Goal: Transaction & Acquisition: Obtain resource

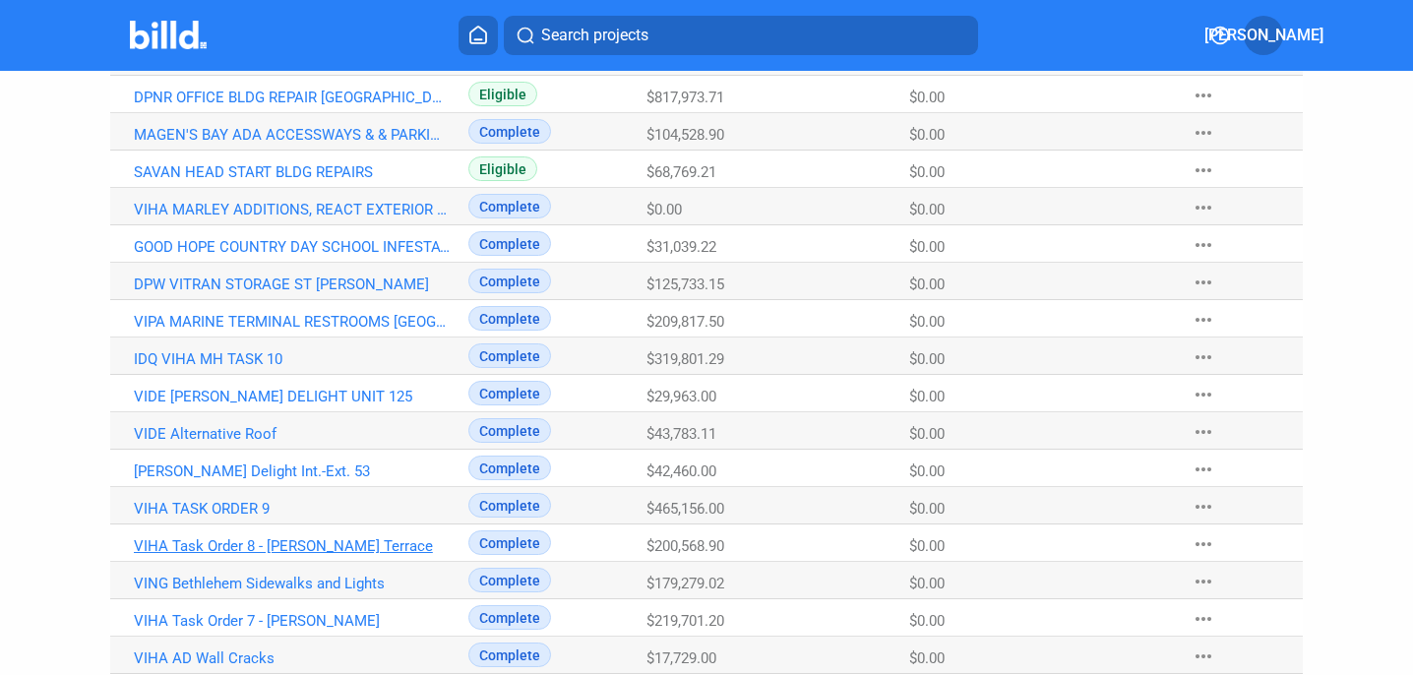
scroll to position [1110, 0]
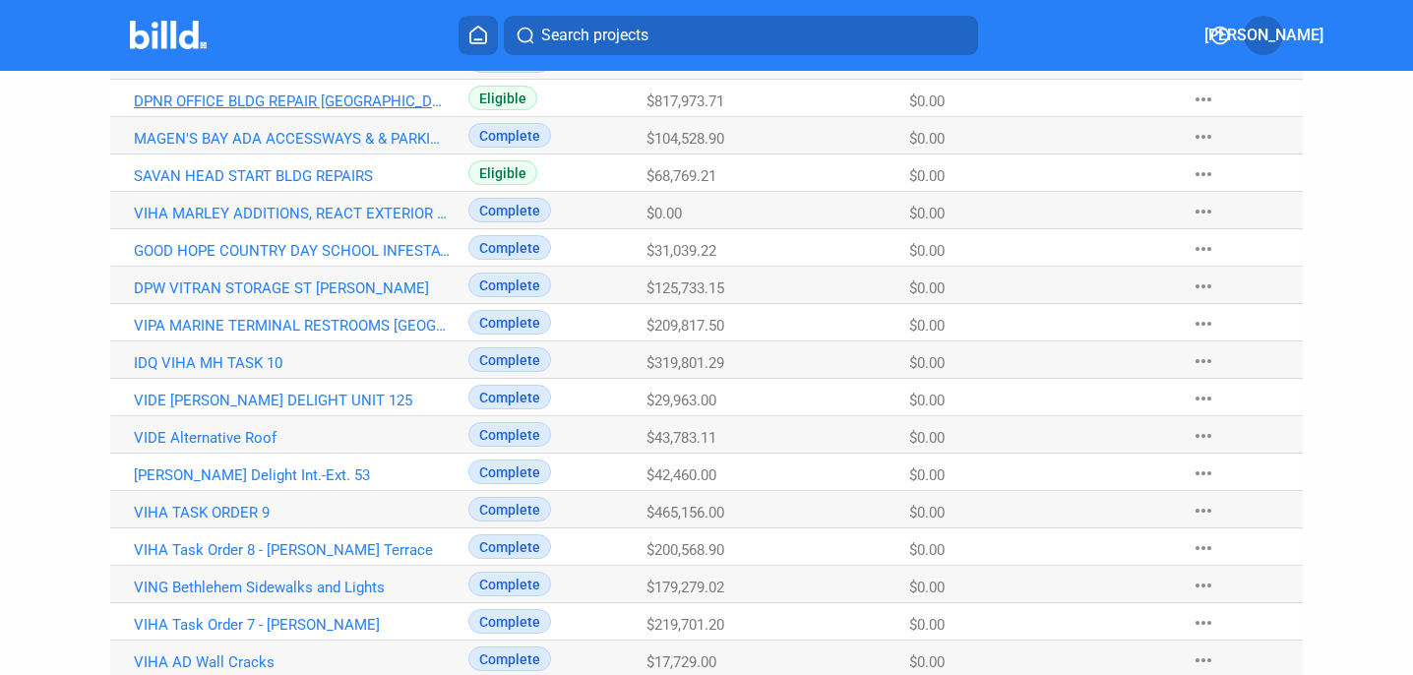
click at [238, 102] on link "DPNR OFFICE BLDG REPAIR [GEOGRAPHIC_DATA][PERSON_NAME]" at bounding box center [292, 102] width 317 height 18
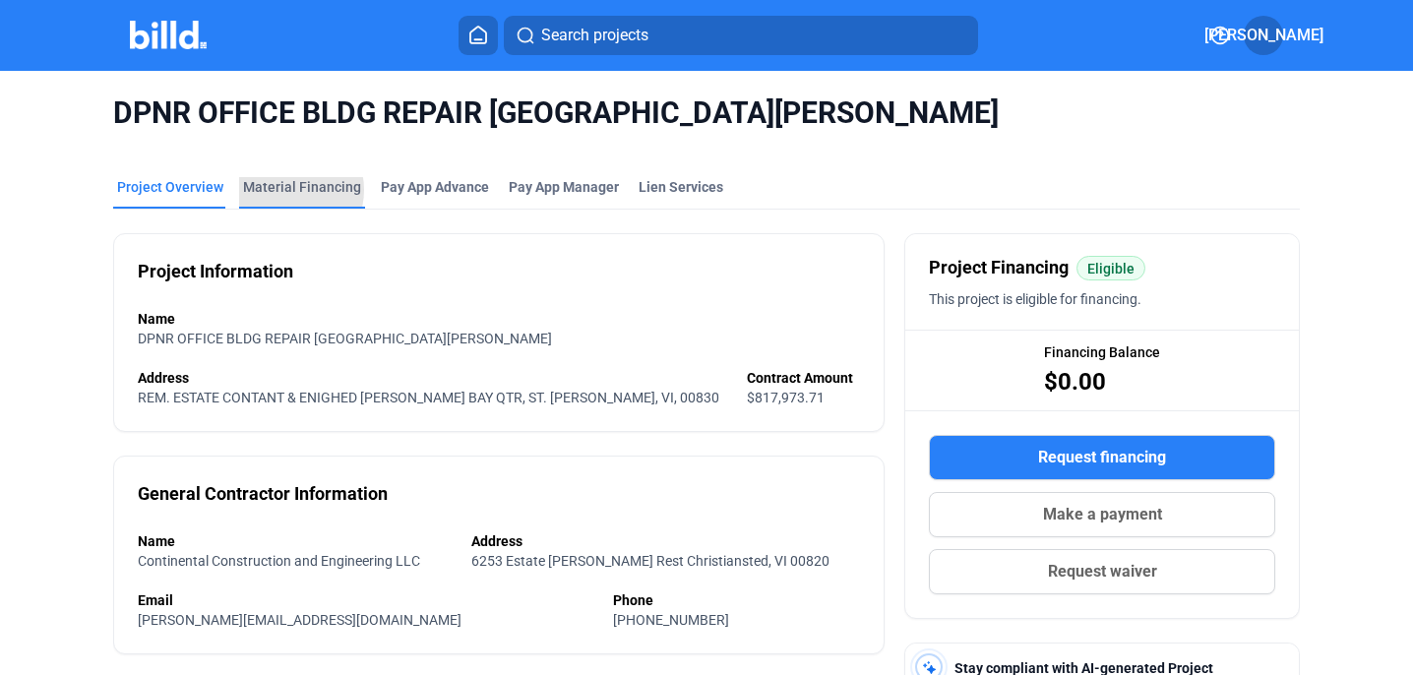
click at [280, 190] on div "Material Financing" at bounding box center [302, 187] width 118 height 20
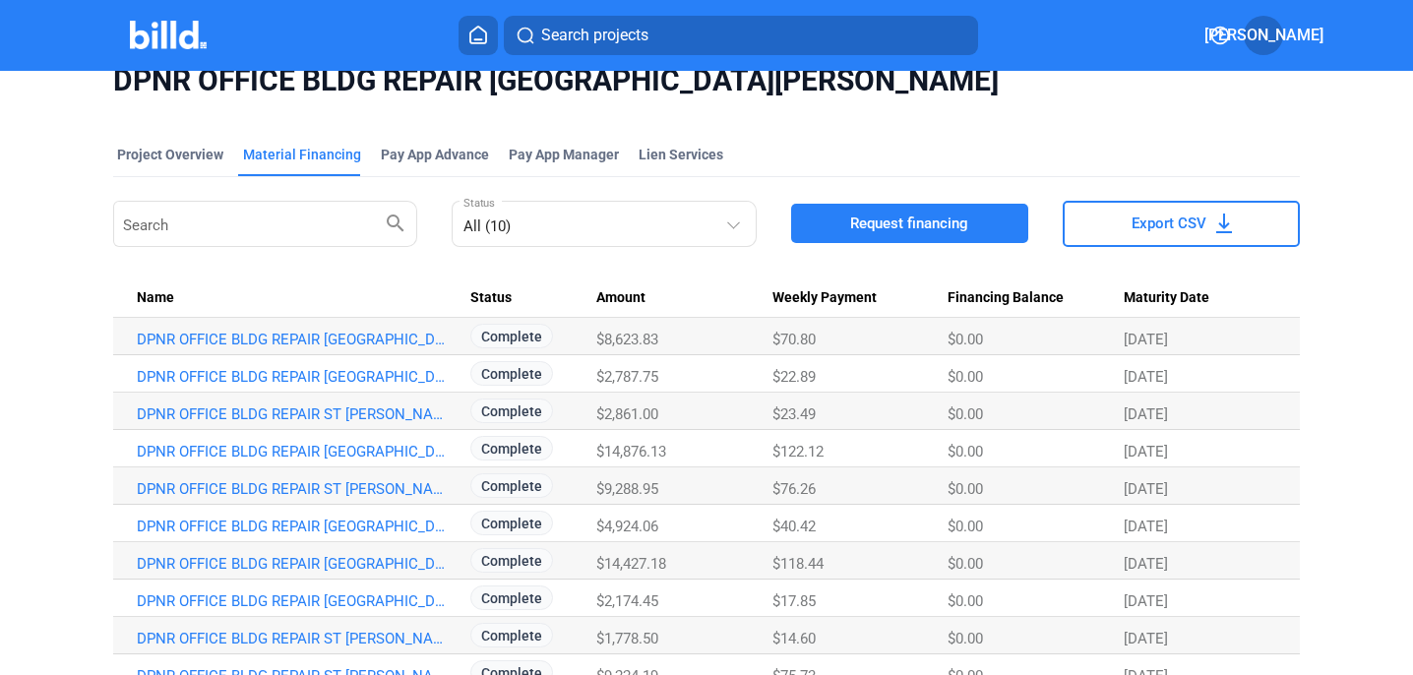
scroll to position [63, 0]
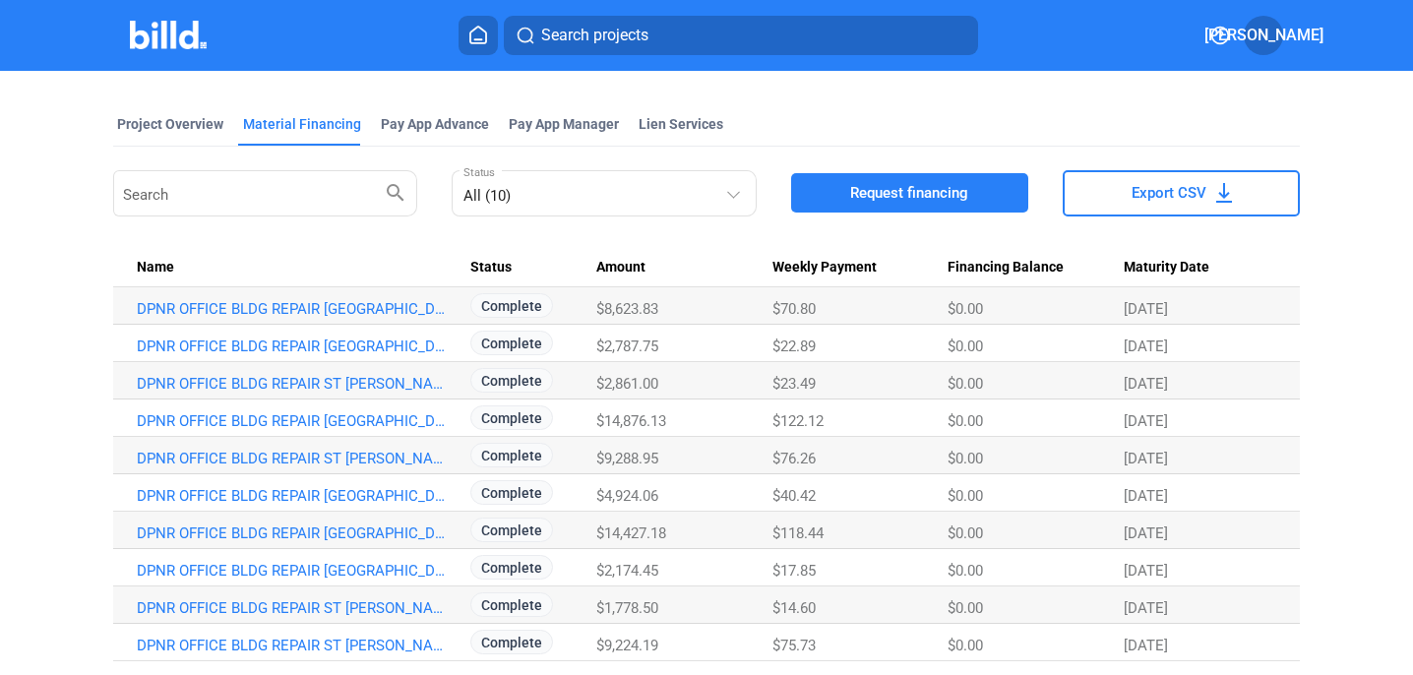
click at [914, 196] on span "Request financing" at bounding box center [909, 193] width 118 height 20
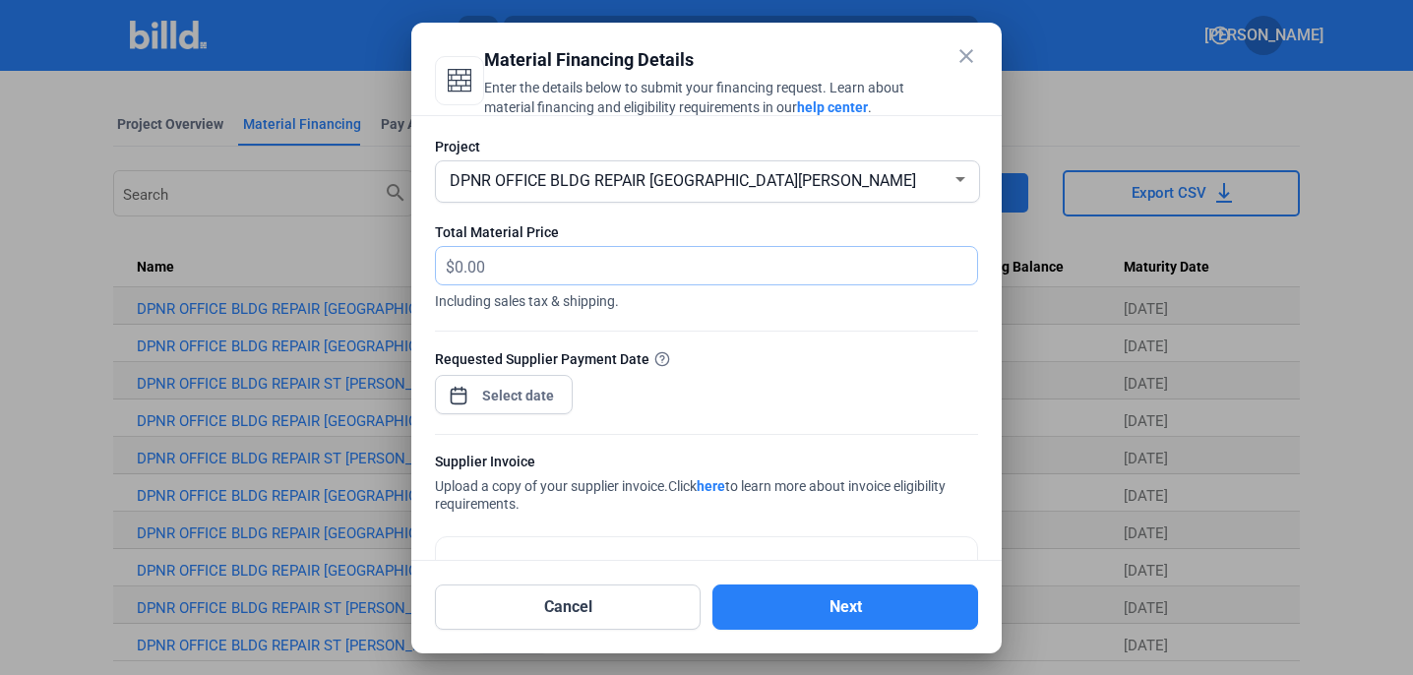
click at [475, 271] on input "text" at bounding box center [705, 266] width 500 height 38
type input "541.80"
click at [459, 393] on span "Open calendar" at bounding box center [458, 385] width 47 height 47
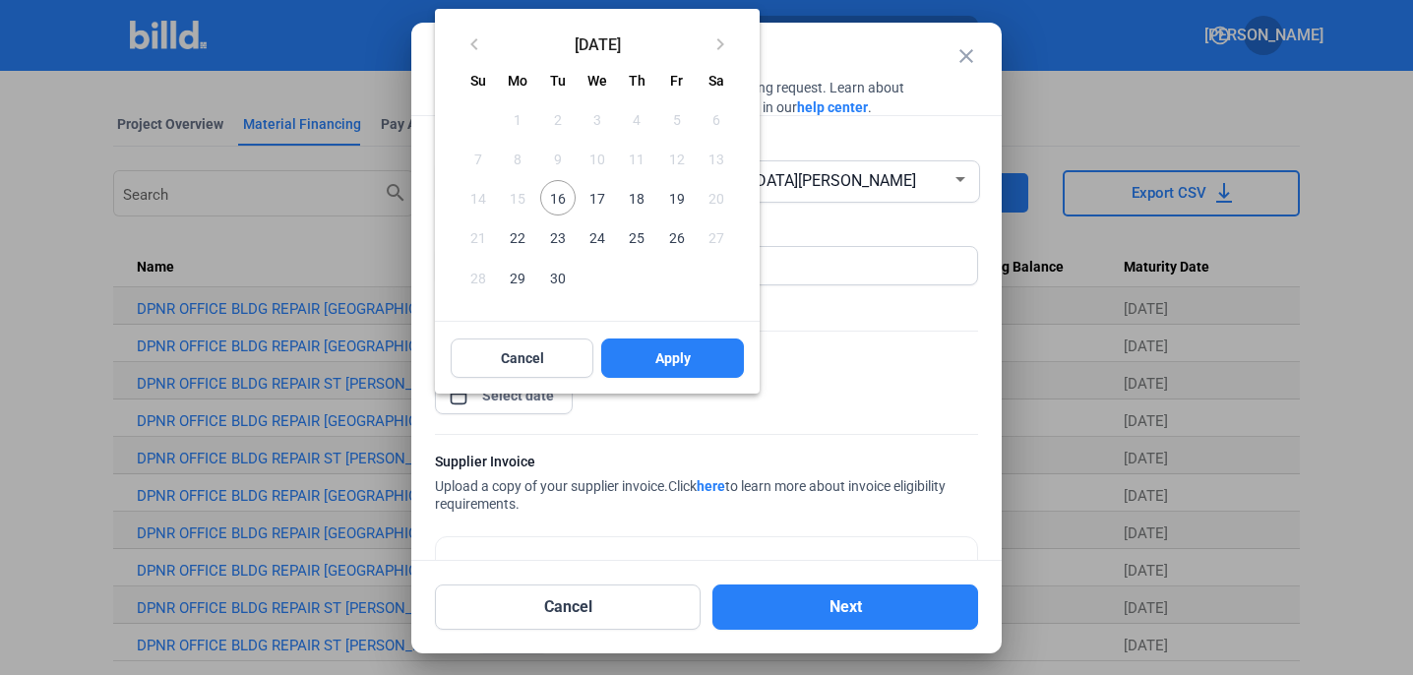
click at [563, 187] on span "16" at bounding box center [557, 197] width 35 height 35
click at [669, 353] on span "Apply" at bounding box center [673, 358] width 35 height 20
type input "[DATE]"
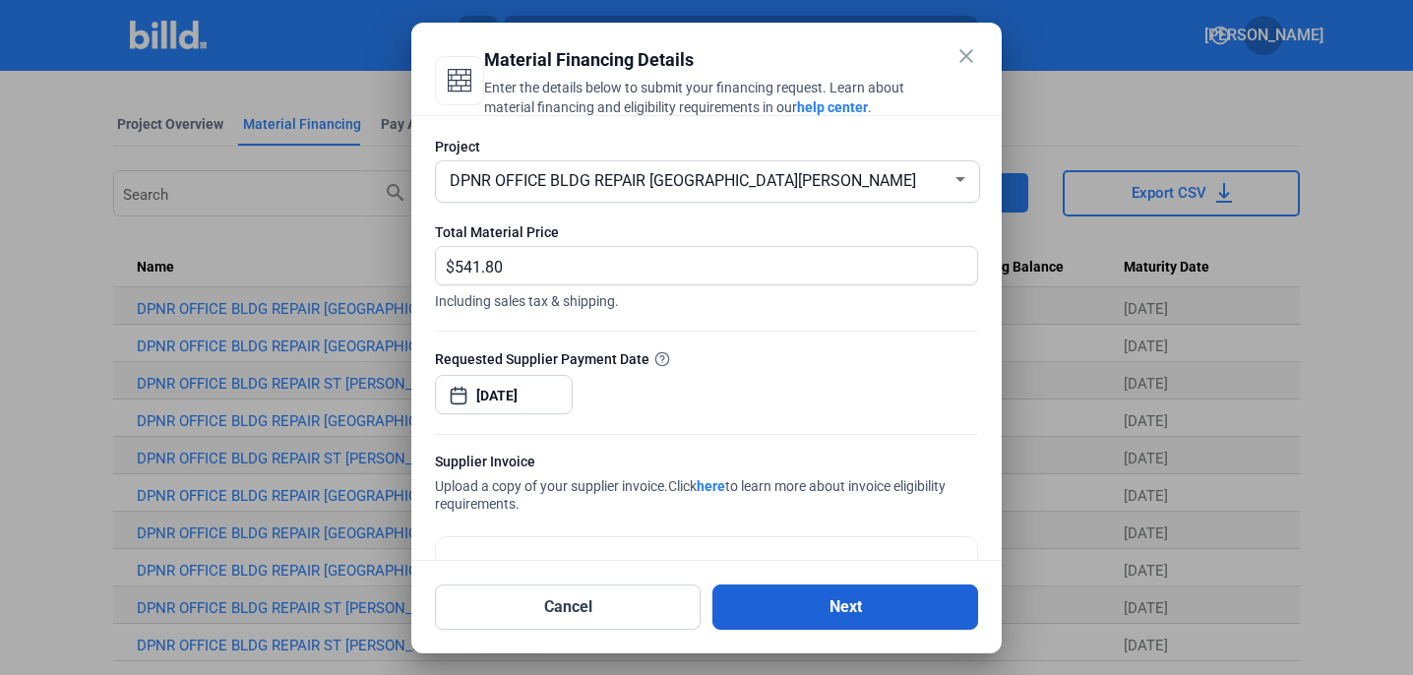
click at [879, 602] on button "Next" at bounding box center [846, 607] width 266 height 45
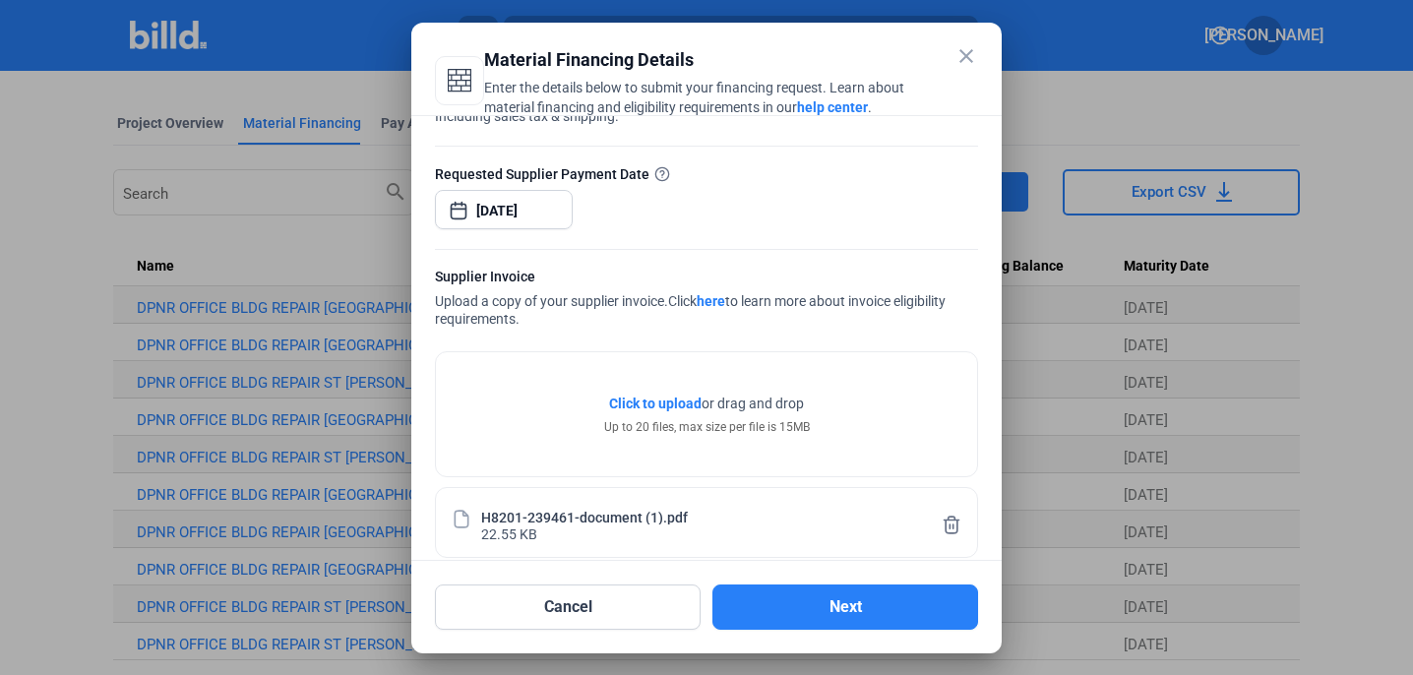
scroll to position [207, 0]
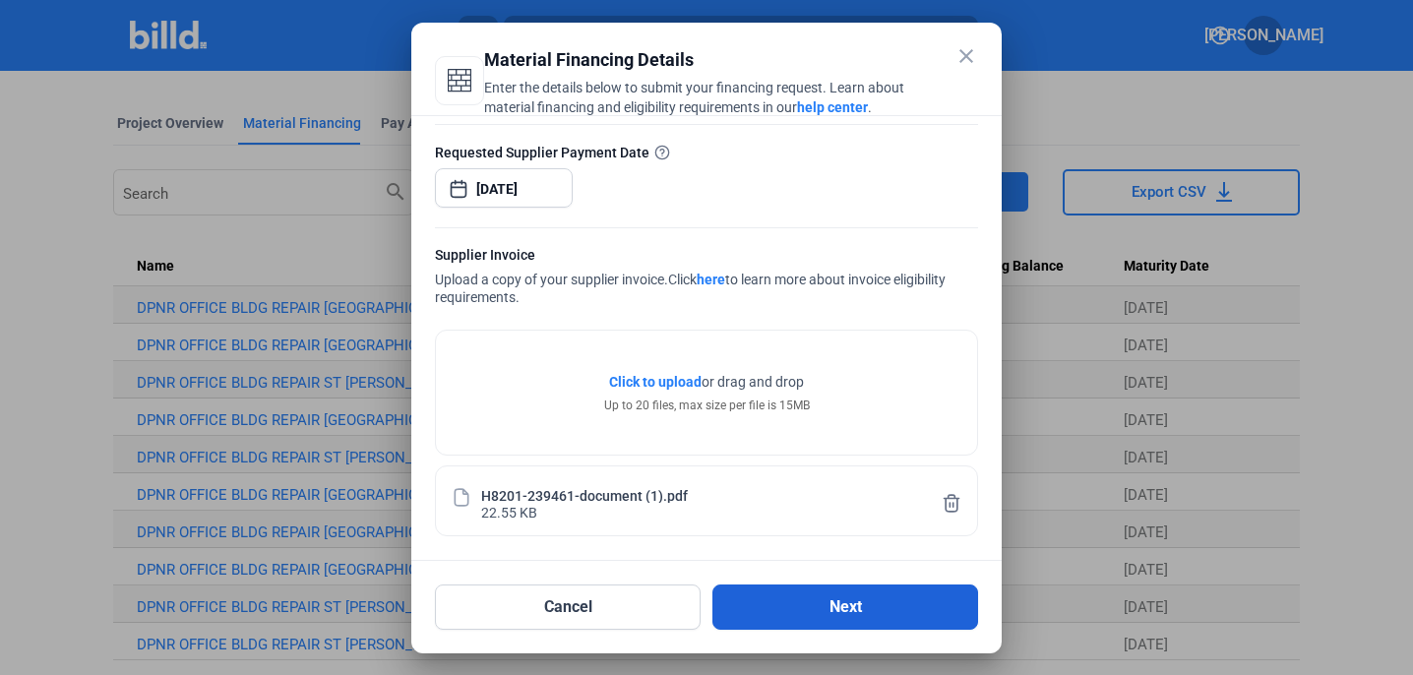
click at [839, 605] on button "Next" at bounding box center [846, 607] width 266 height 45
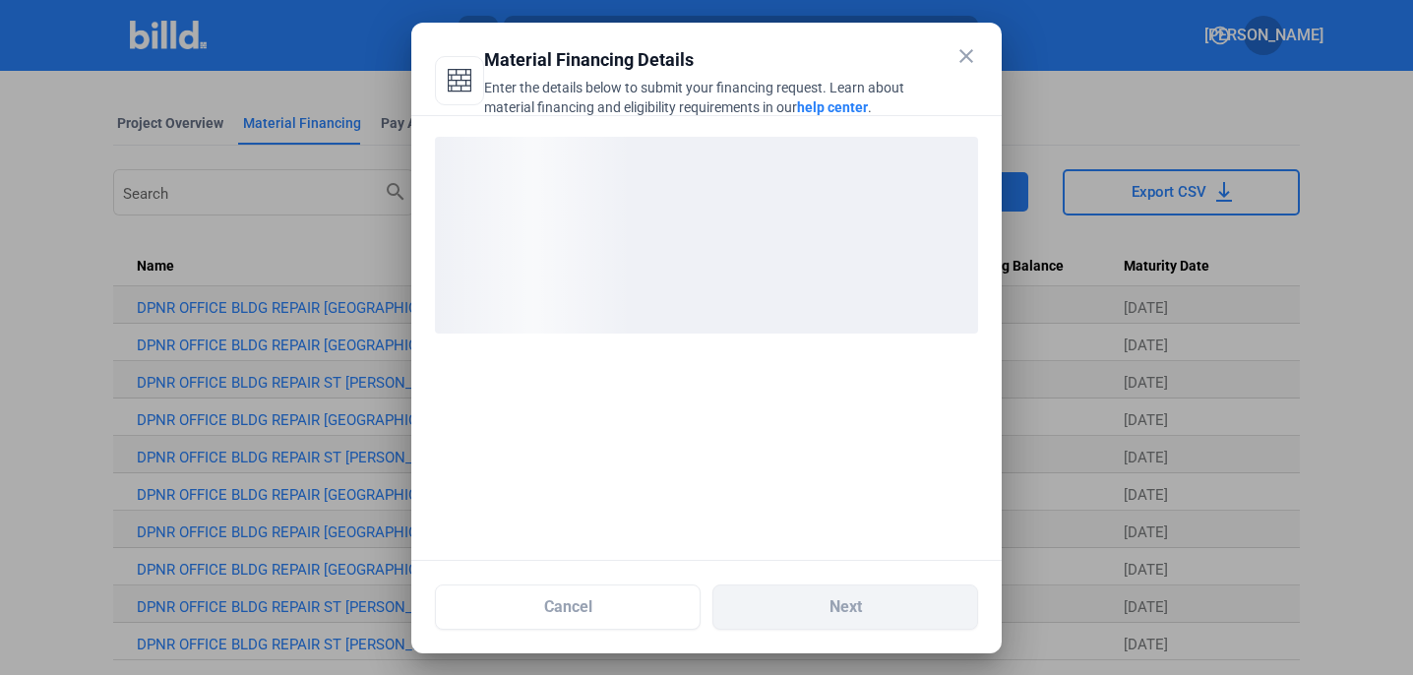
click at [767, 417] on div at bounding box center [706, 338] width 591 height 446
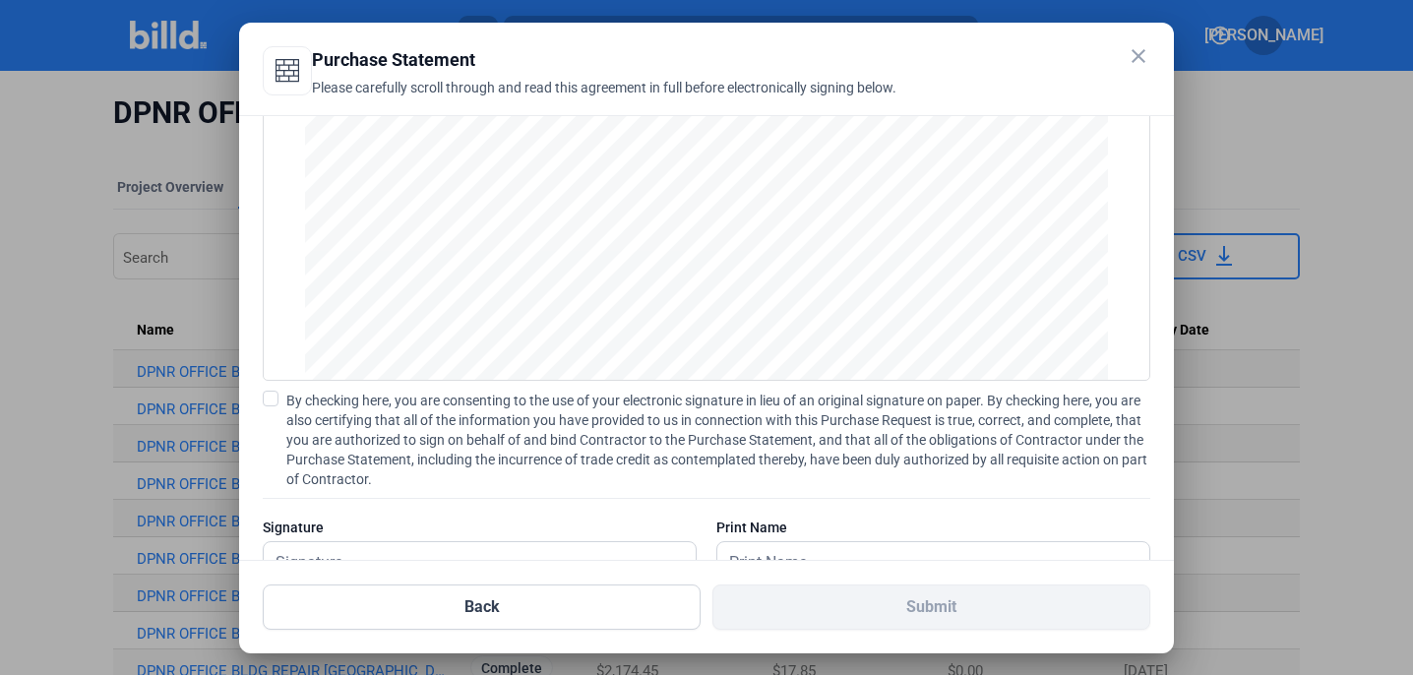
scroll to position [174, 0]
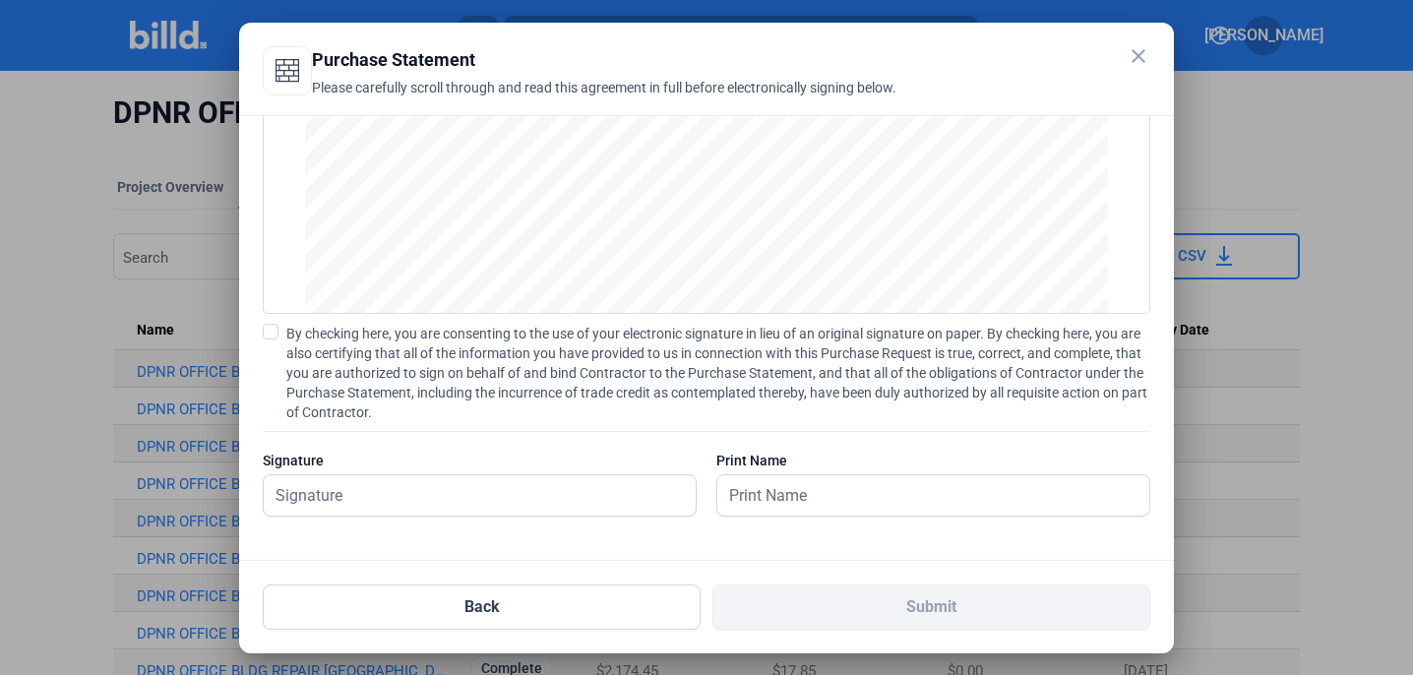
click at [269, 335] on span at bounding box center [271, 332] width 16 height 16
click at [0, 0] on input "By checking here, you are consenting to the use of your electronic signature in…" at bounding box center [0, 0] width 0 height 0
click at [316, 493] on input "text" at bounding box center [480, 495] width 432 height 40
type input "[PERSON_NAME]"
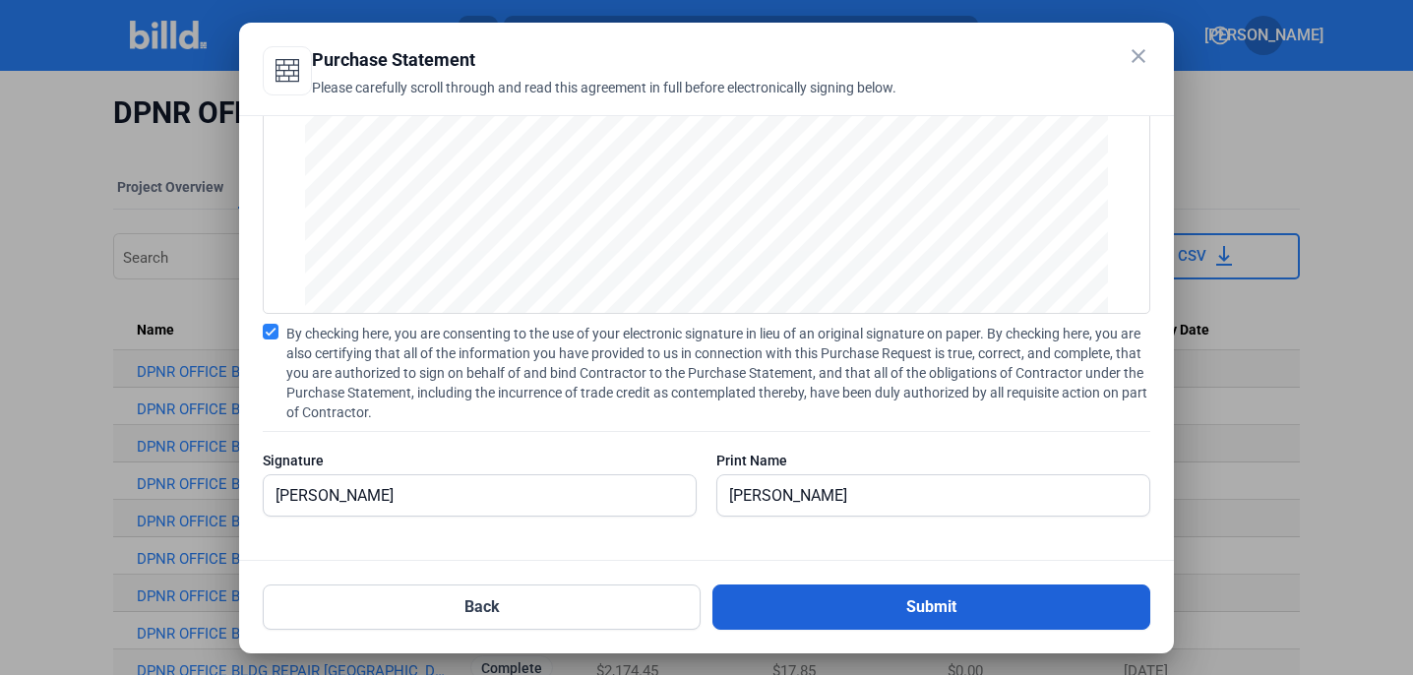
click at [921, 610] on button "Submit" at bounding box center [932, 607] width 438 height 45
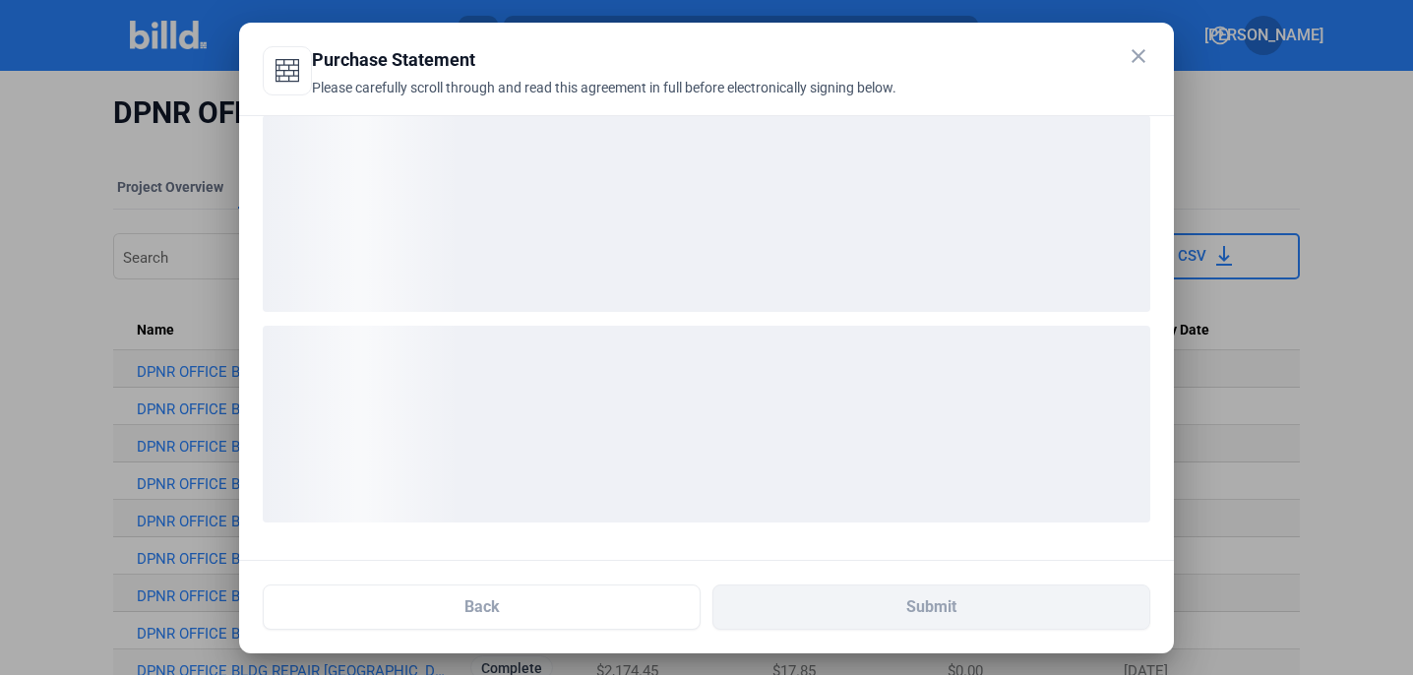
scroll to position [22, 0]
